Goal: Transaction & Acquisition: Book appointment/travel/reservation

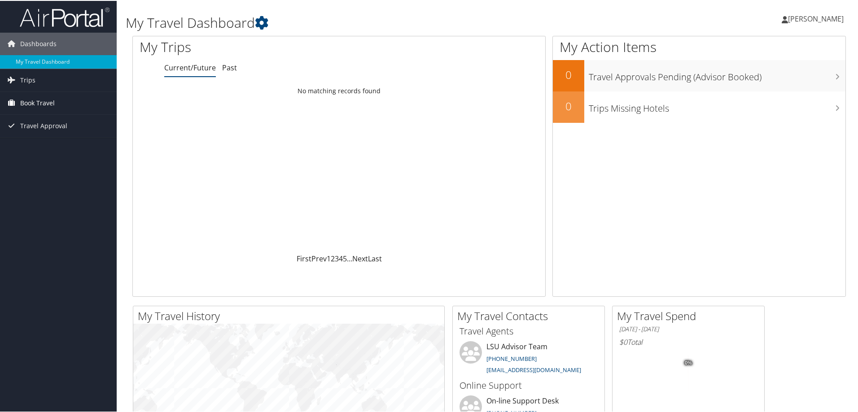
click at [39, 99] on span "Book Travel" at bounding box center [37, 102] width 35 height 22
click at [46, 135] on link "Book/Manage Online Trips" at bounding box center [58, 133] width 117 height 13
click at [37, 151] on span "Travel Approval" at bounding box center [43, 152] width 47 height 22
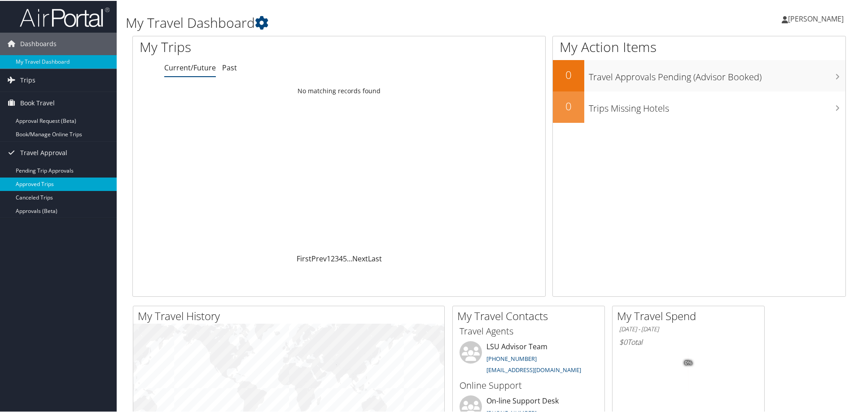
click at [88, 184] on link "Approved Trips" at bounding box center [58, 183] width 117 height 13
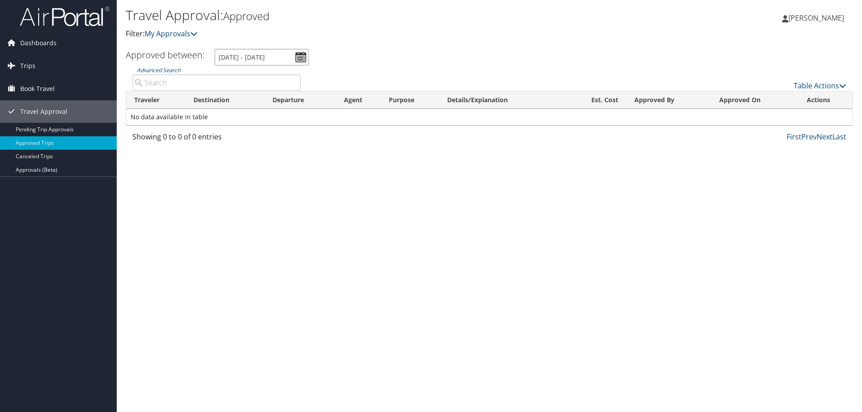
click at [300, 56] on input "8/11/2025 - 9/11/2025" at bounding box center [262, 57] width 94 height 17
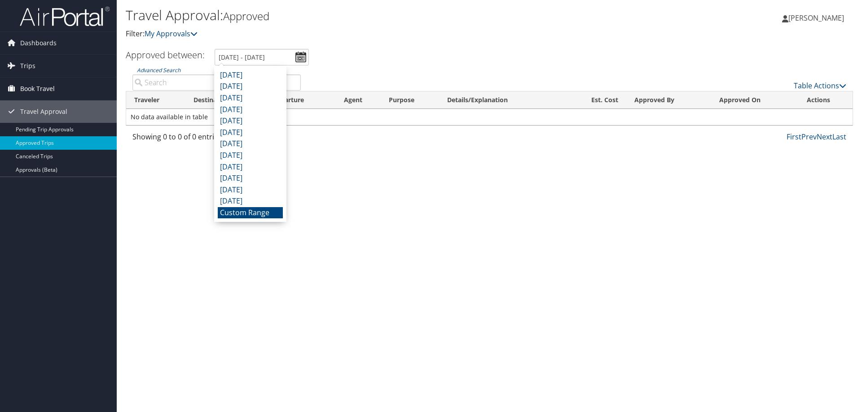
click at [43, 81] on span "Book Travel" at bounding box center [37, 89] width 35 height 22
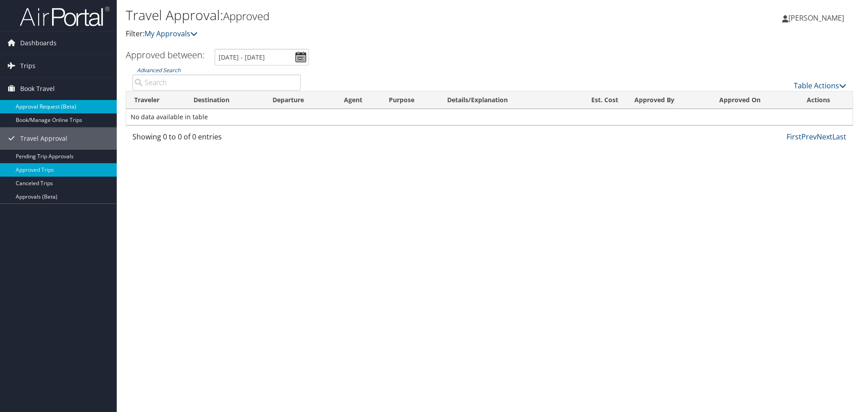
click at [44, 105] on link "Approval Request (Beta)" at bounding box center [58, 106] width 117 height 13
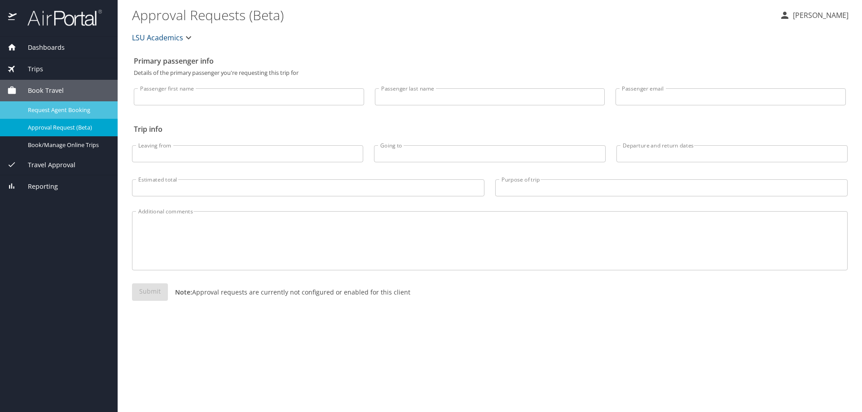
click at [54, 110] on span "Request Agent Booking" at bounding box center [67, 110] width 79 height 9
